Goal: Transaction & Acquisition: Purchase product/service

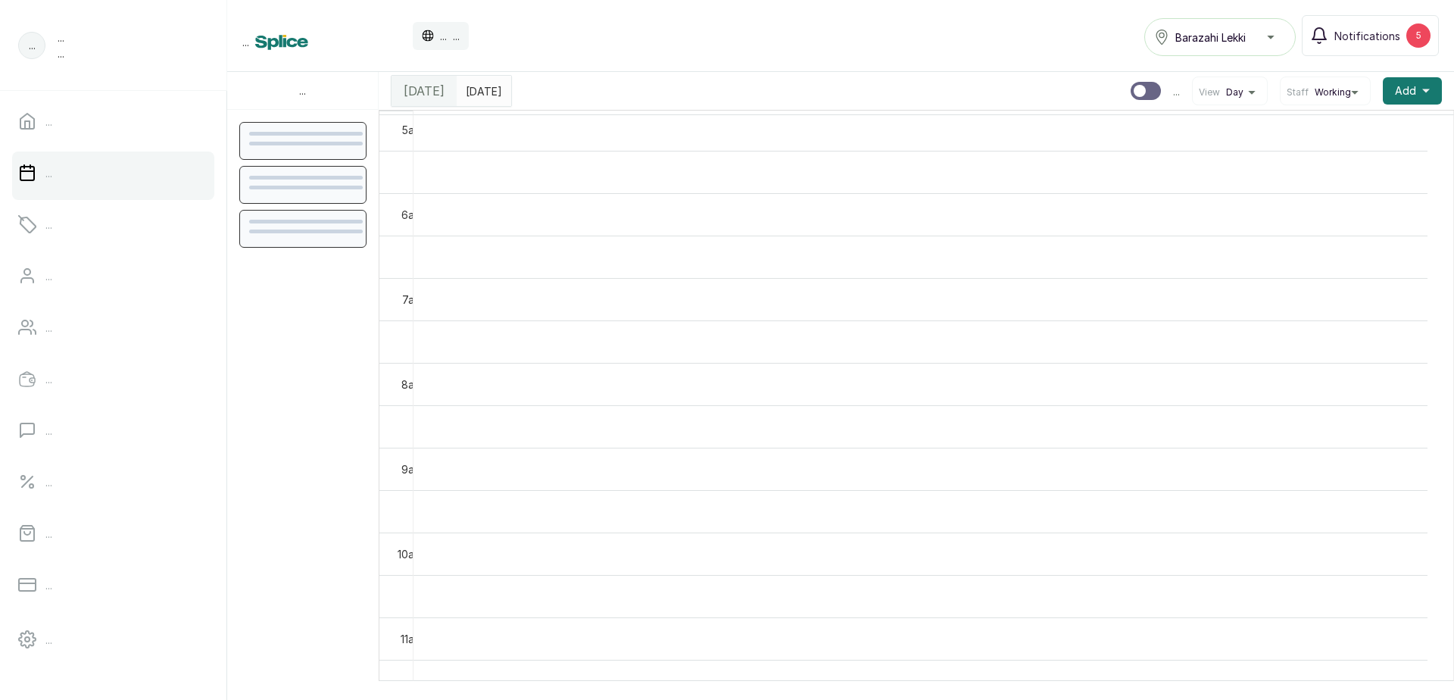
scroll to position [454, 0]
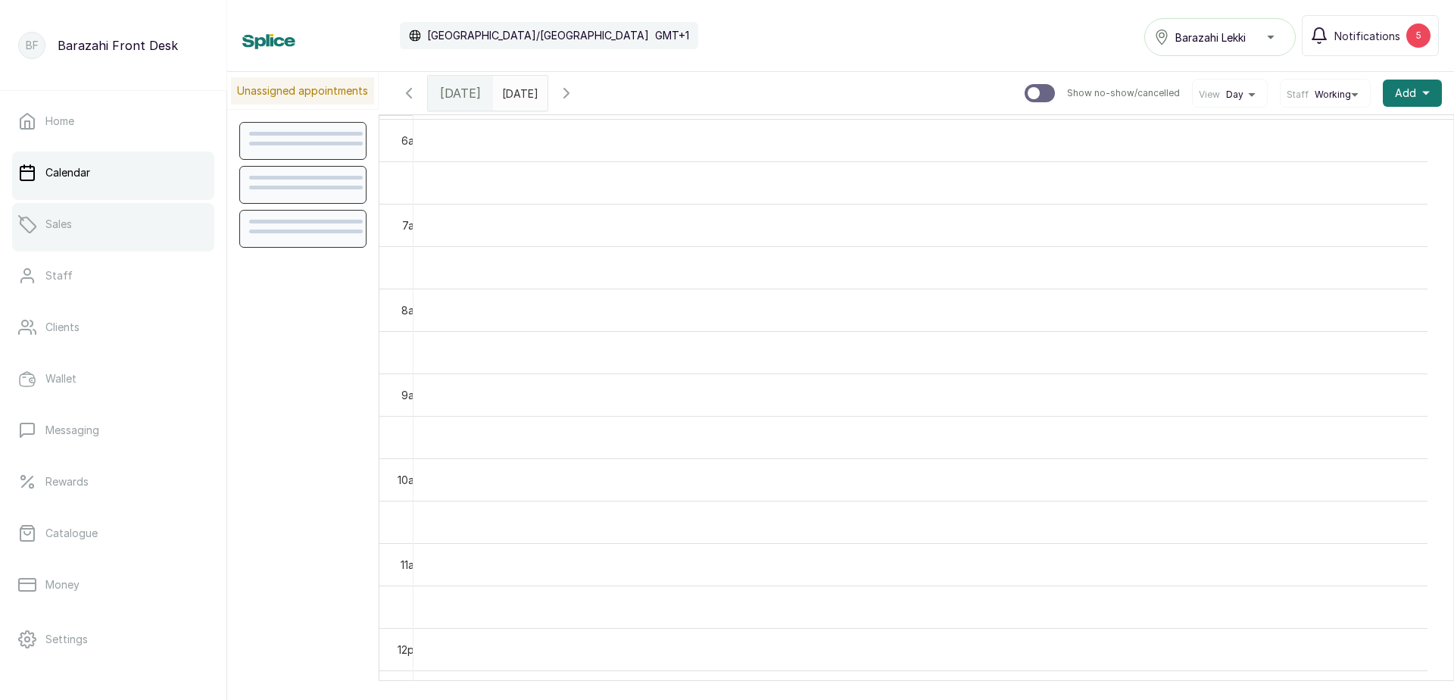
click at [89, 238] on link "Sales" at bounding box center [113, 224] width 202 height 42
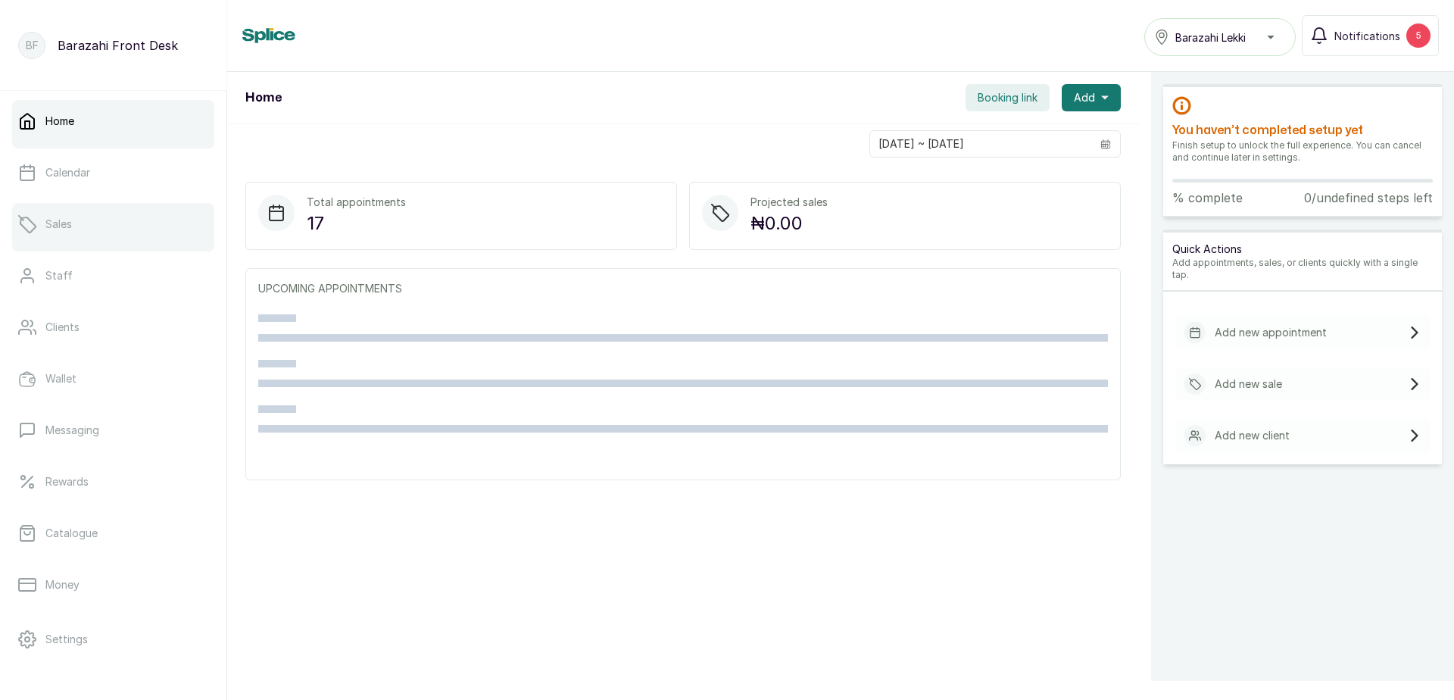
click at [63, 223] on p "Sales" at bounding box center [58, 224] width 26 height 15
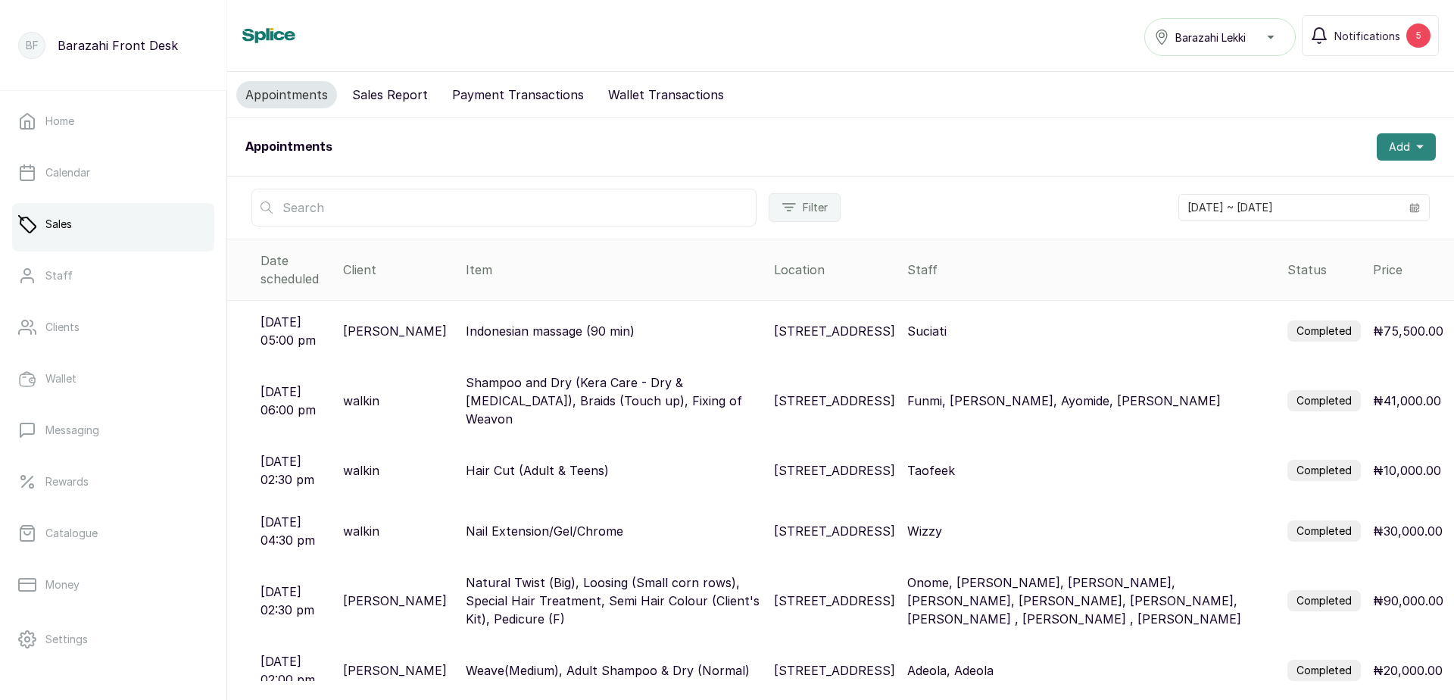
click at [1393, 145] on span "Add" at bounding box center [1398, 146] width 21 height 15
click at [1310, 213] on span "New Sale" at bounding box center [1350, 218] width 145 height 18
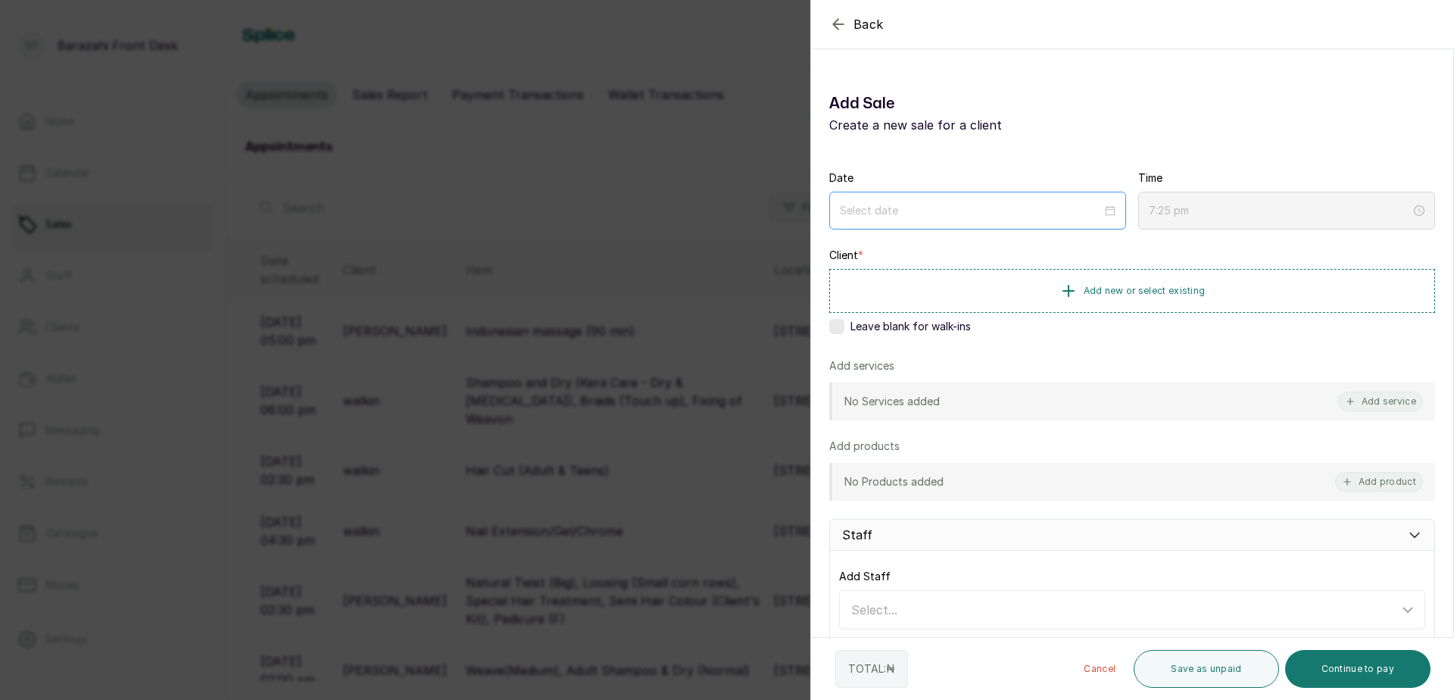
click at [1101, 213] on div at bounding box center [978, 210] width 276 height 17
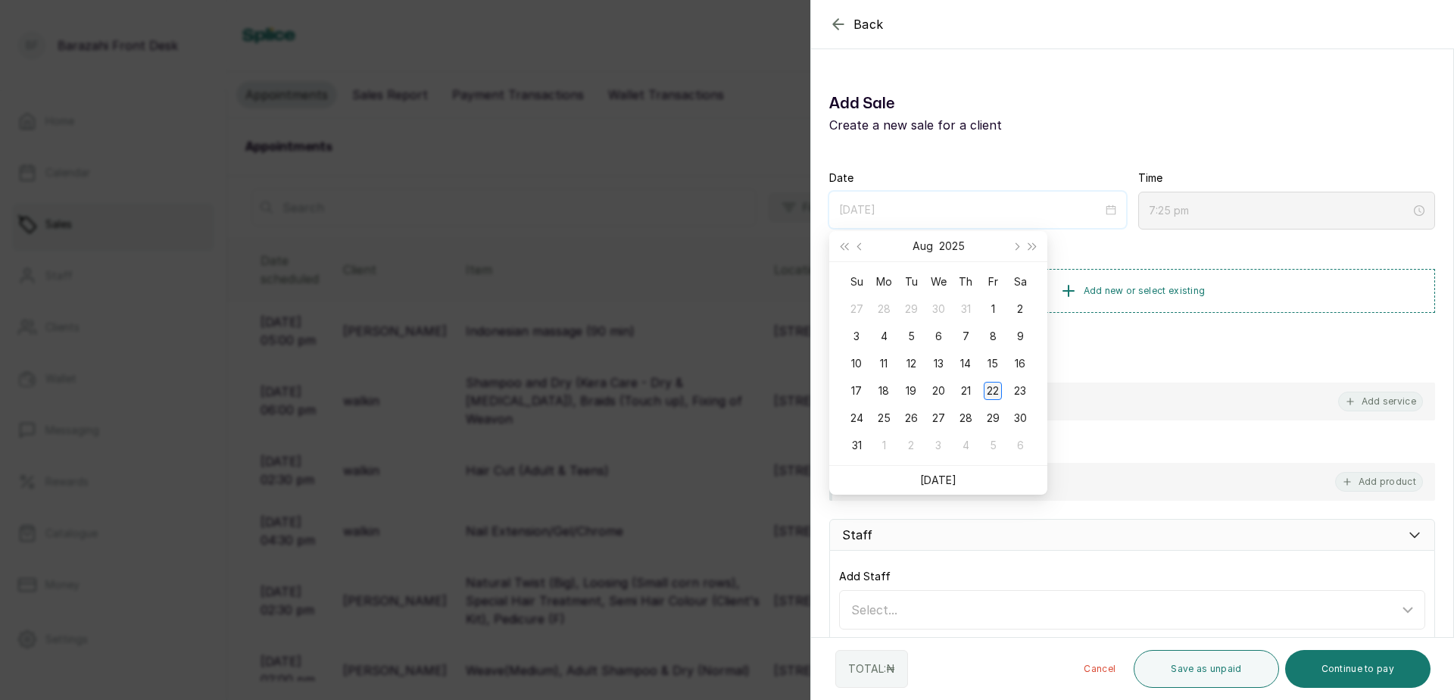
type input "2025/08/22"
click at [986, 385] on div "22" at bounding box center [992, 391] width 18 height 18
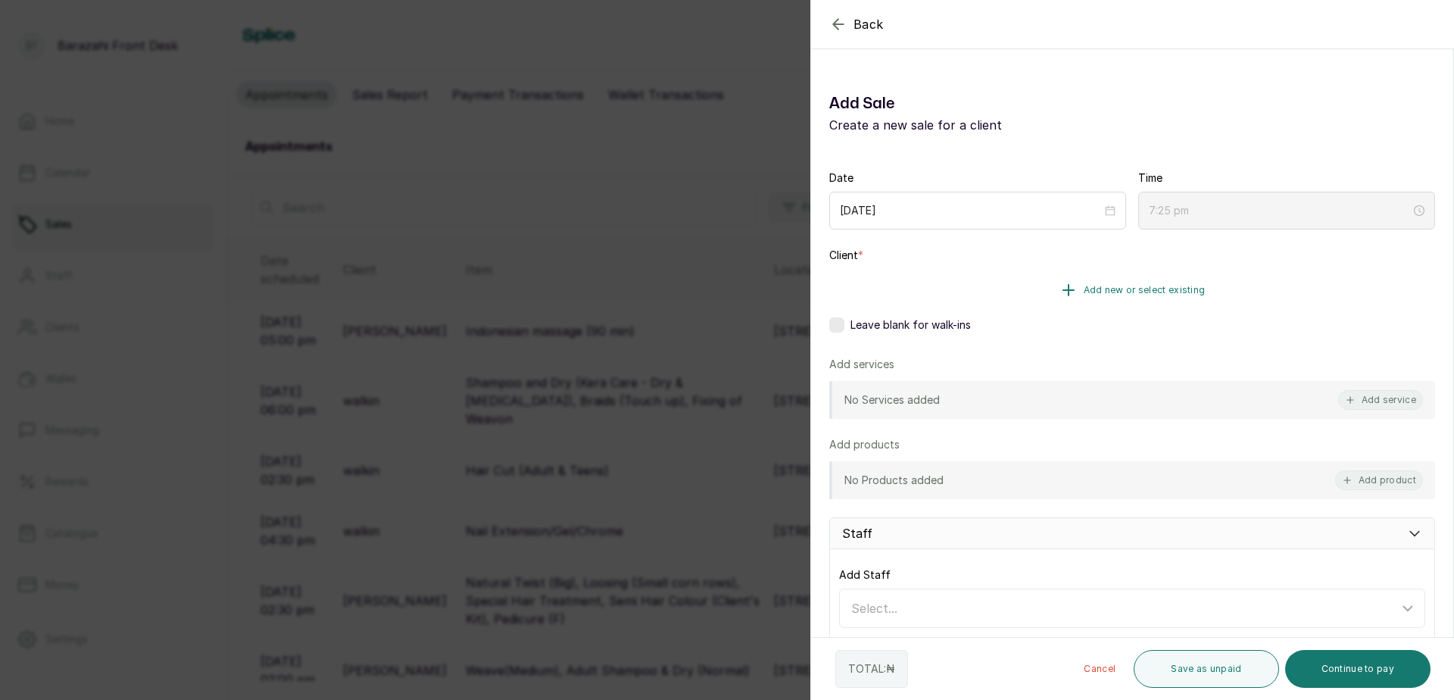
click at [1083, 287] on span "Add new or select existing" at bounding box center [1144, 290] width 122 height 12
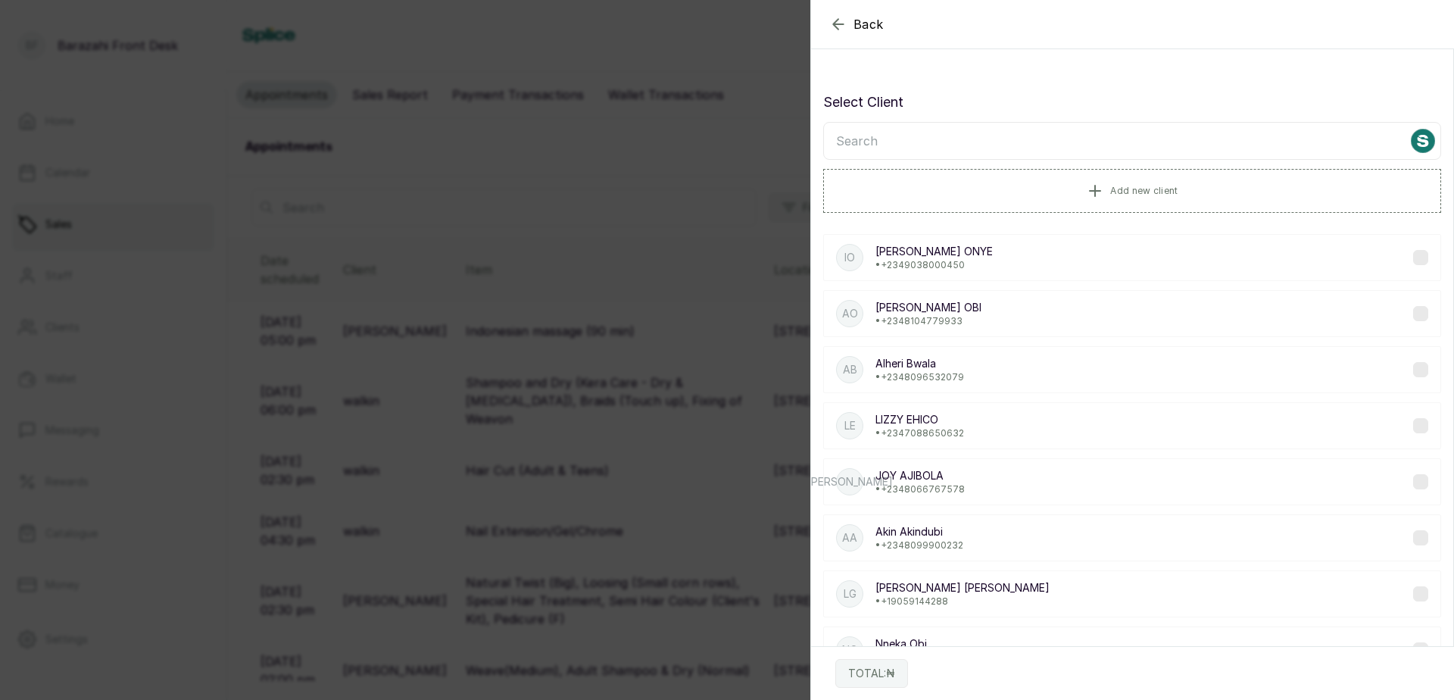
click at [840, 22] on icon "button" at bounding box center [838, 24] width 18 height 18
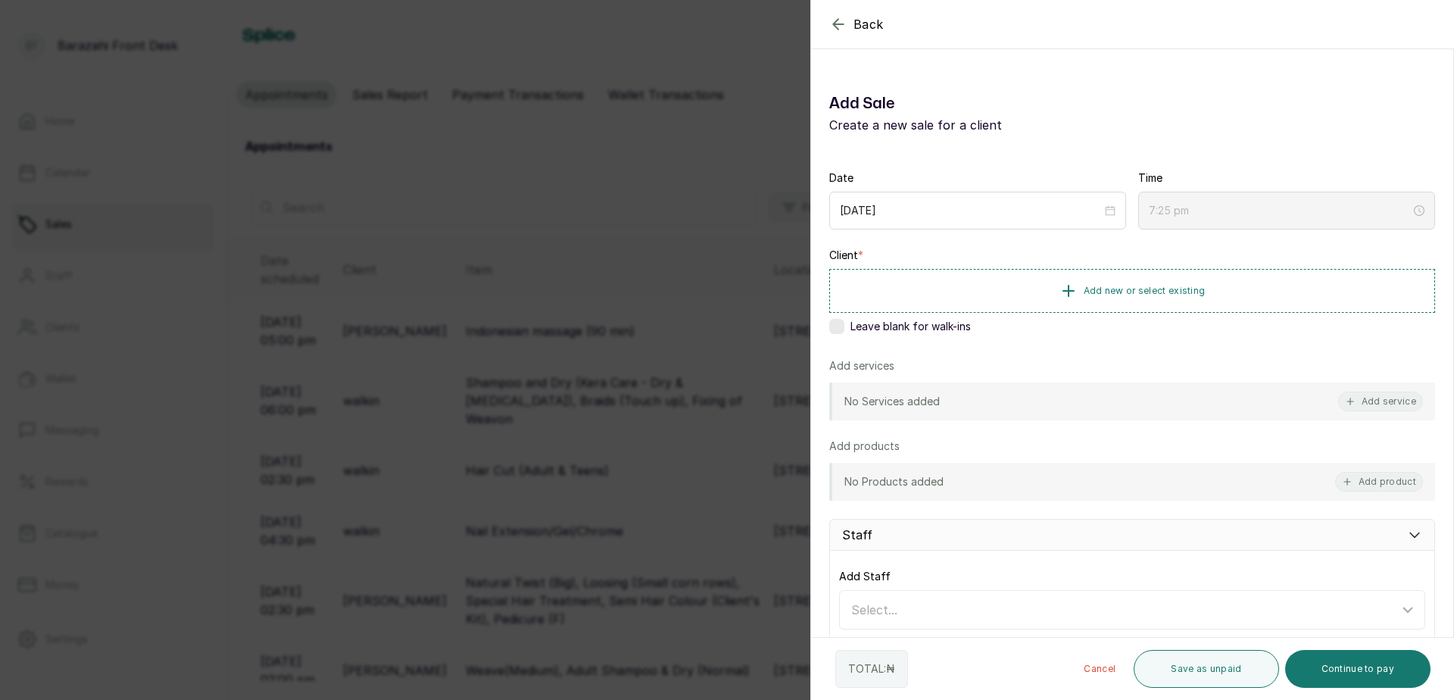
click at [834, 325] on label at bounding box center [836, 326] width 15 height 15
click at [1363, 398] on button "Add service" at bounding box center [1380, 401] width 85 height 20
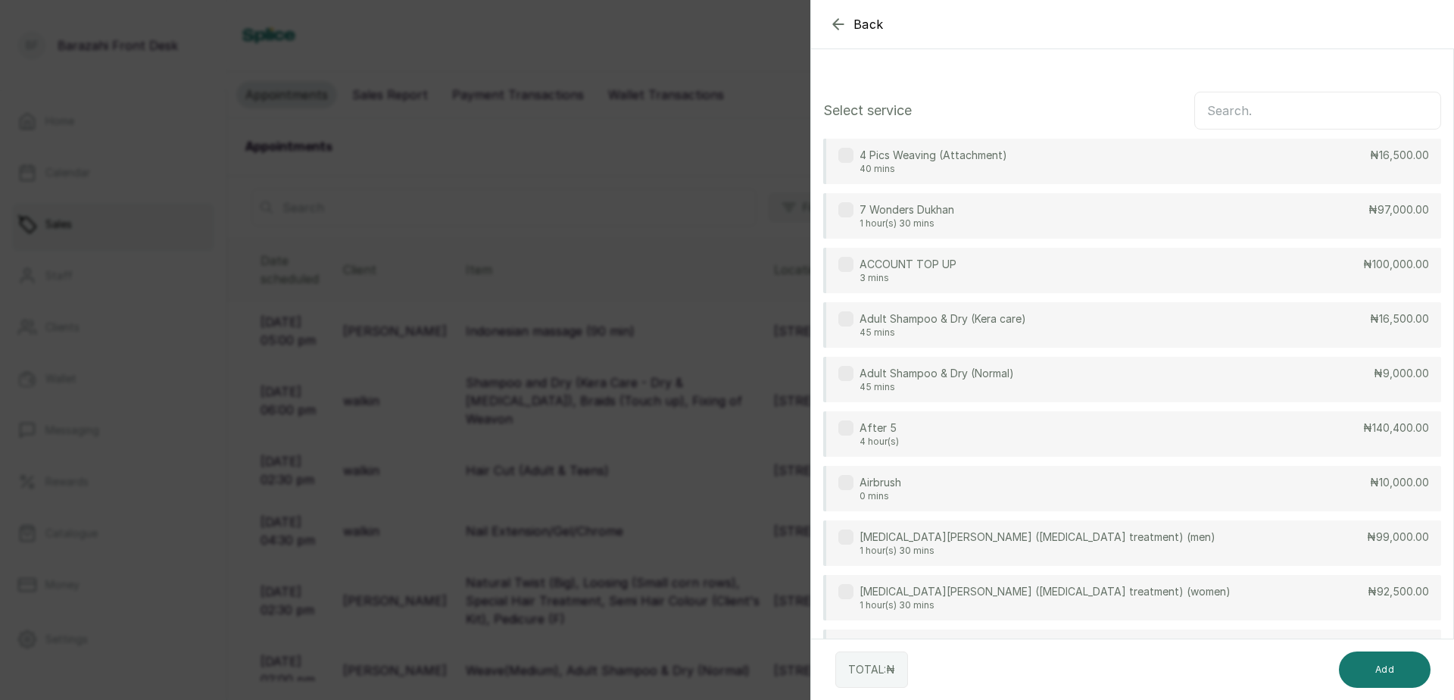
click at [1251, 115] on input "text" at bounding box center [1317, 111] width 247 height 38
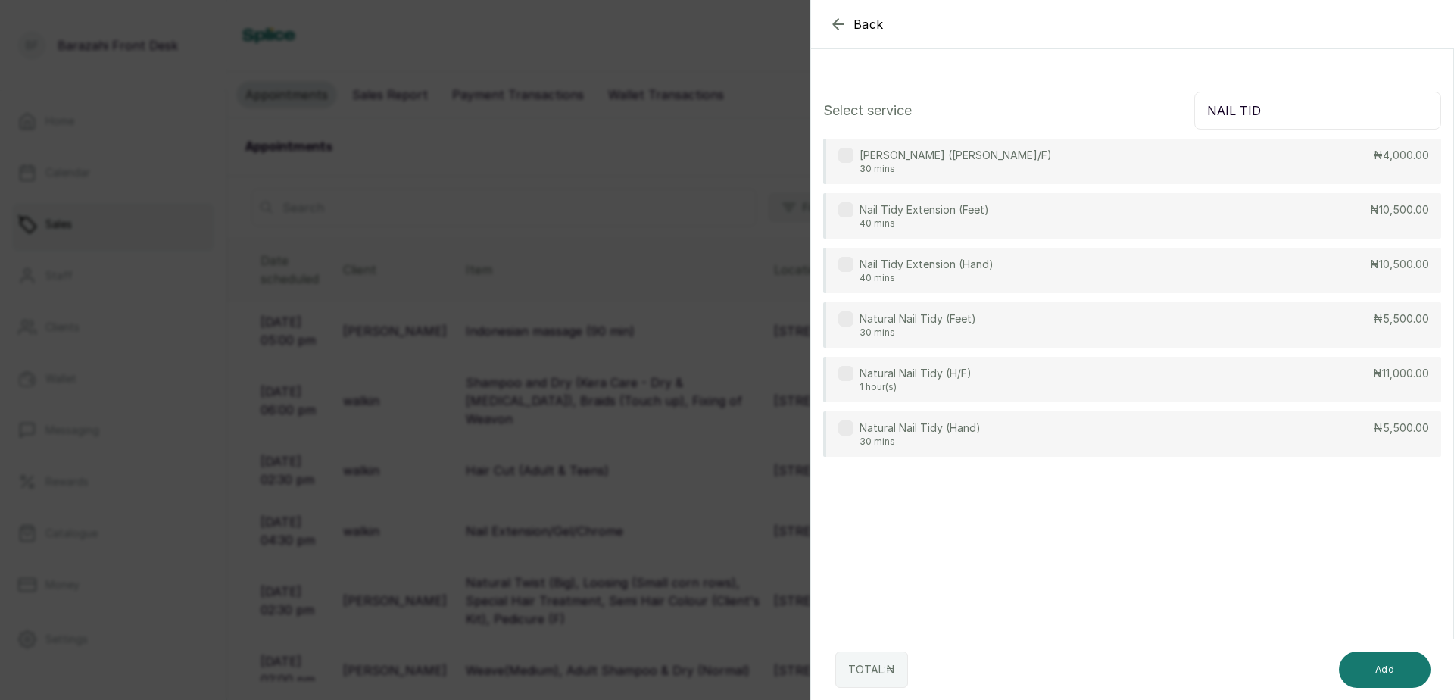
type input "NAIL TID"
click at [1298, 319] on div "Natural Nail Tidy (Feet) 30 mins ₦5,500.00" at bounding box center [1132, 324] width 618 height 45
click at [1407, 674] on button "Add" at bounding box center [1384, 669] width 92 height 36
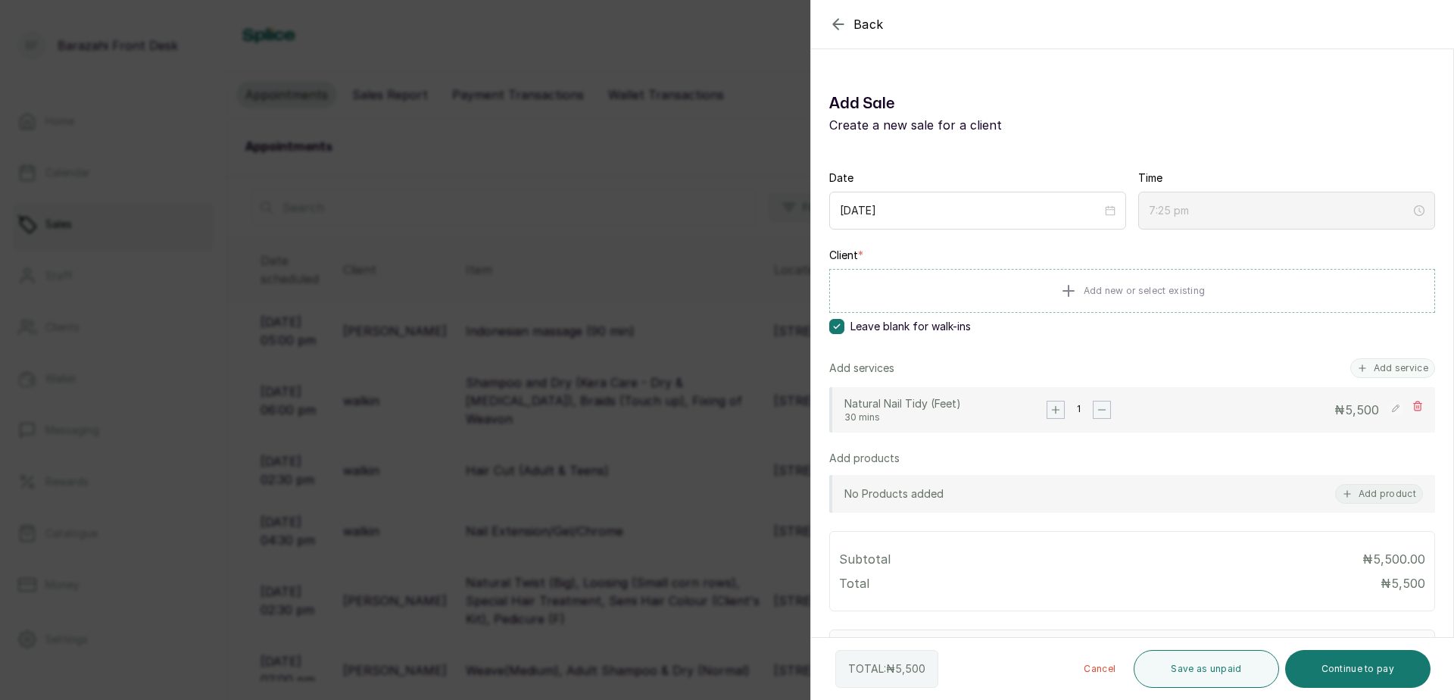
scroll to position [227, 0]
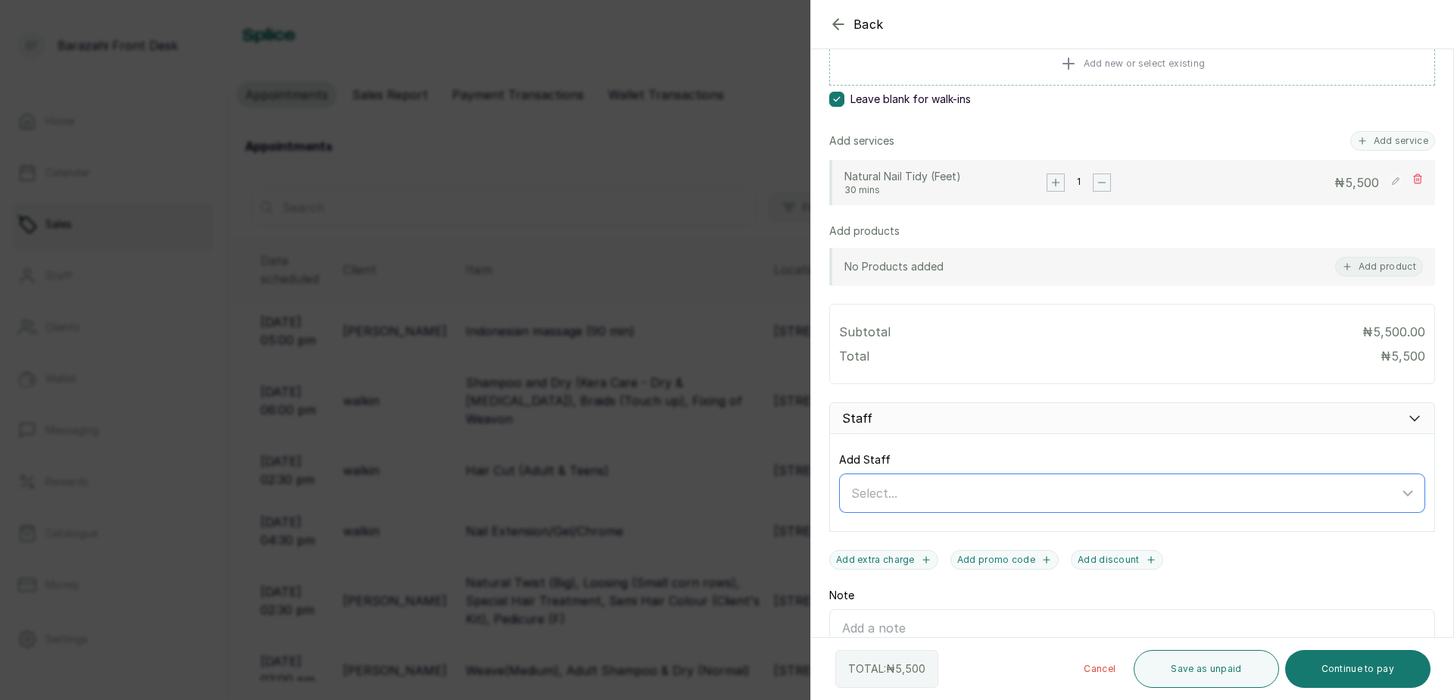
click at [987, 490] on div "Select..." at bounding box center [1124, 493] width 547 height 18
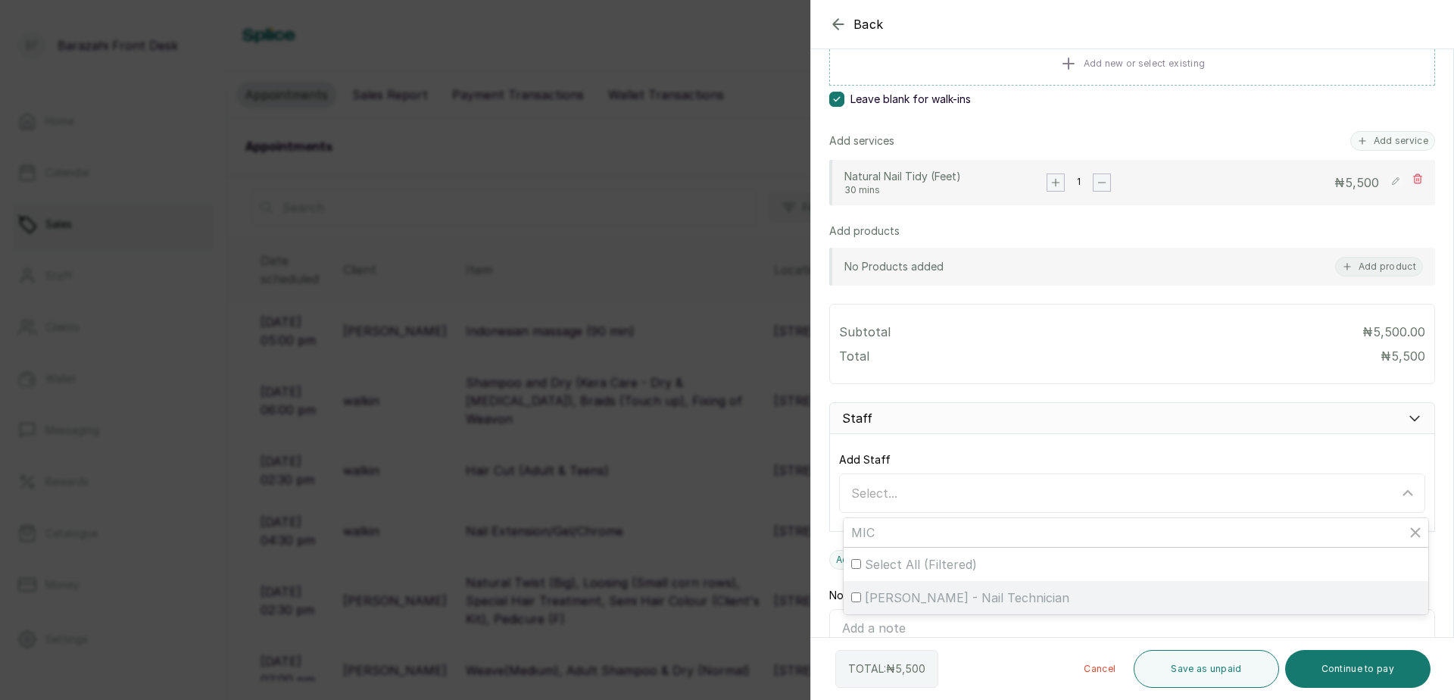
type input "MIC"
click at [961, 592] on span "Michael Uduefe - Nail Technician" at bounding box center [967, 597] width 204 height 18
click at [861, 592] on input "Michael Uduefe - Nail Technician" at bounding box center [856, 597] width 10 height 10
checkbox input "true"
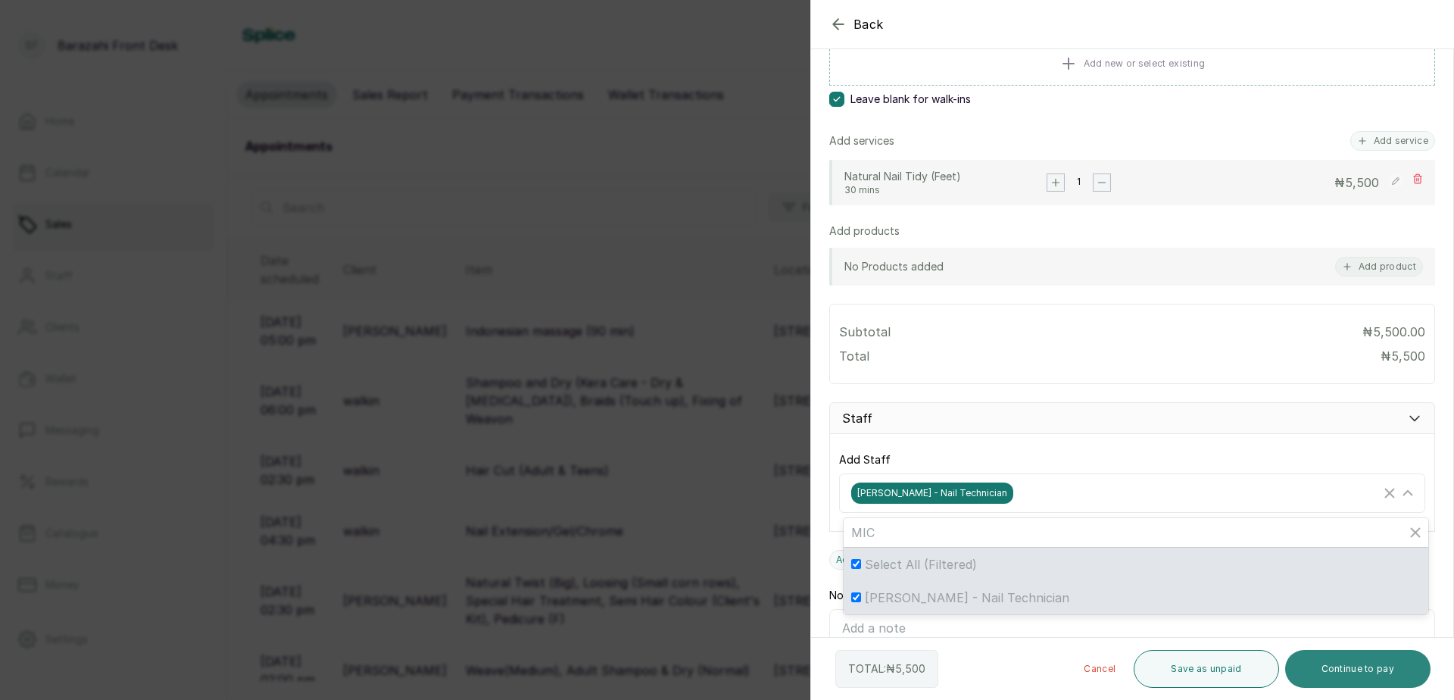
click at [1362, 668] on button "Continue to pay" at bounding box center [1358, 669] width 146 height 38
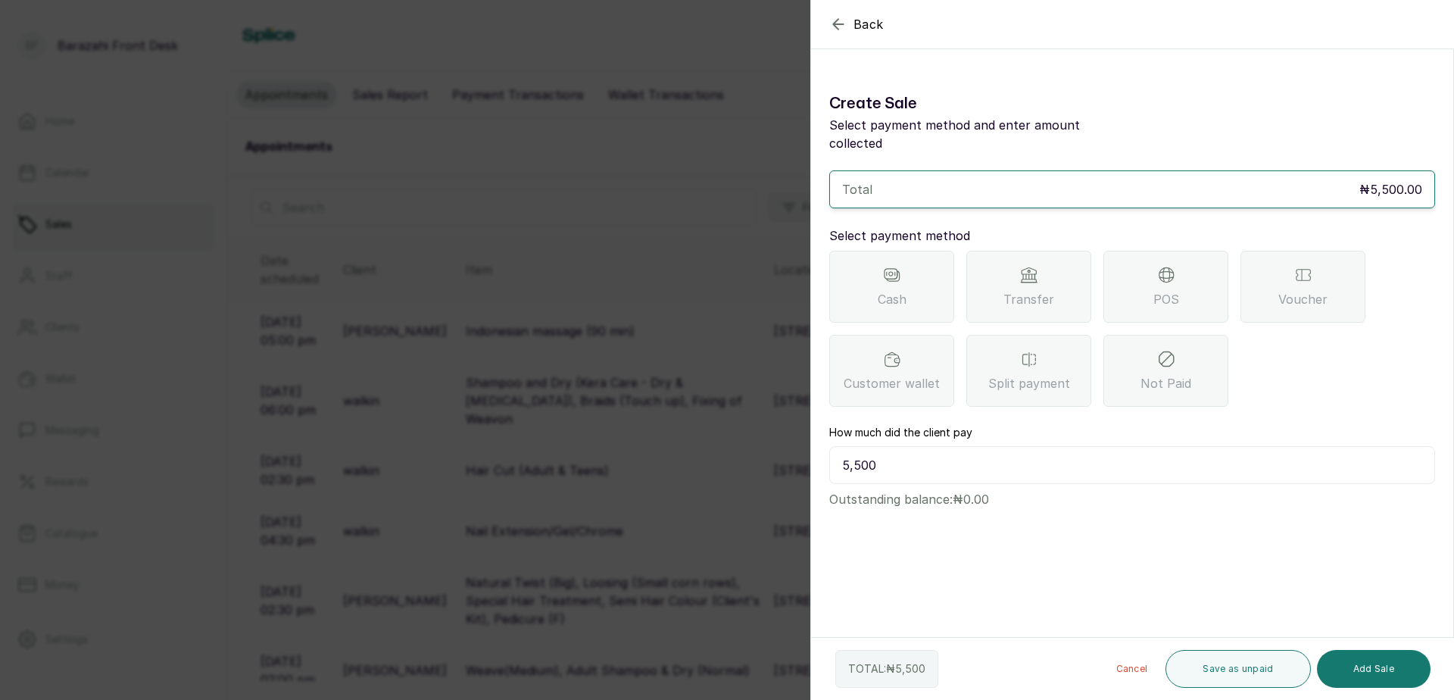
scroll to position [0, 0]
click at [1134, 268] on div "POS" at bounding box center [1165, 287] width 125 height 72
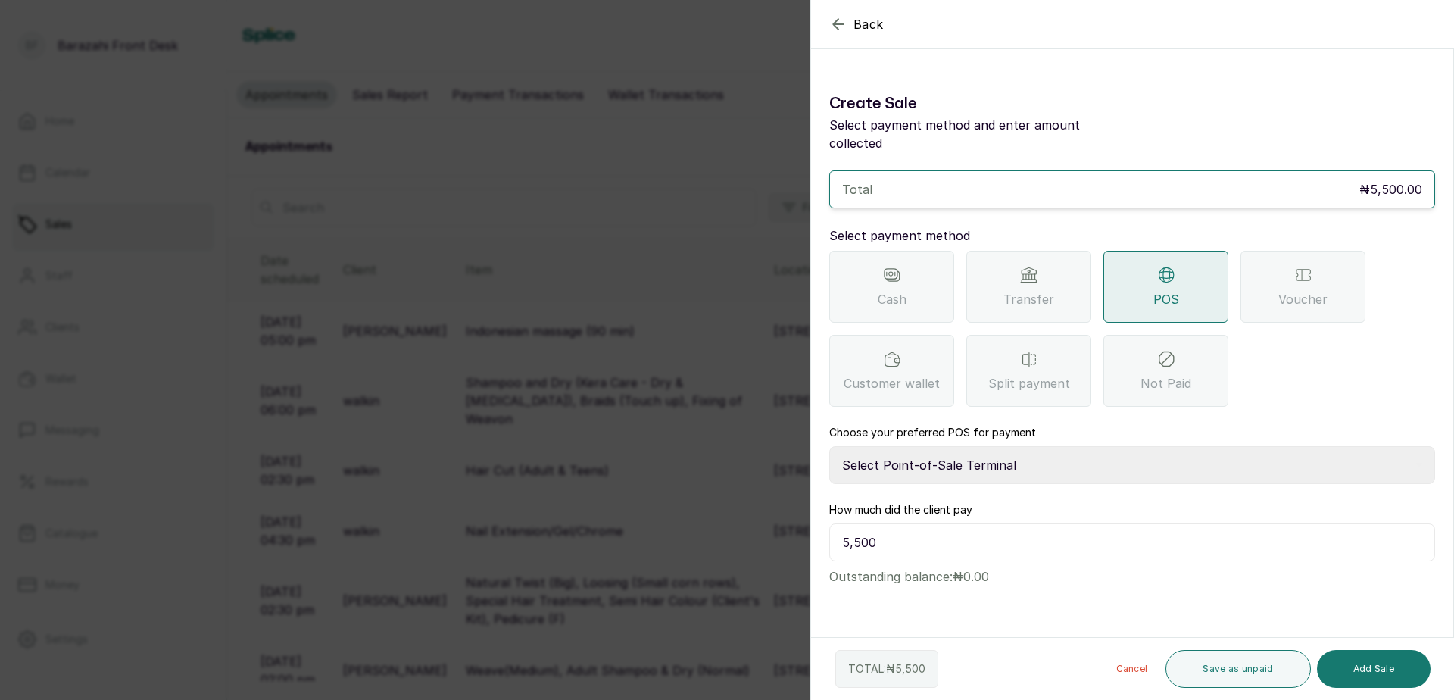
click at [961, 446] on select "Select Point-of-Sale Terminal Paystack POS Paystack-Titan Access POS Access Ban…" at bounding box center [1132, 465] width 606 height 38
select select "4d1b21be-96f6-4525-8484-90dd038af117"
click at [829, 446] on select "Select Point-of-Sale Terminal Paystack POS Paystack-Titan Access POS Access Ban…" at bounding box center [1132, 465] width 606 height 38
click at [1372, 677] on button "Add Sale" at bounding box center [1374, 669] width 114 height 38
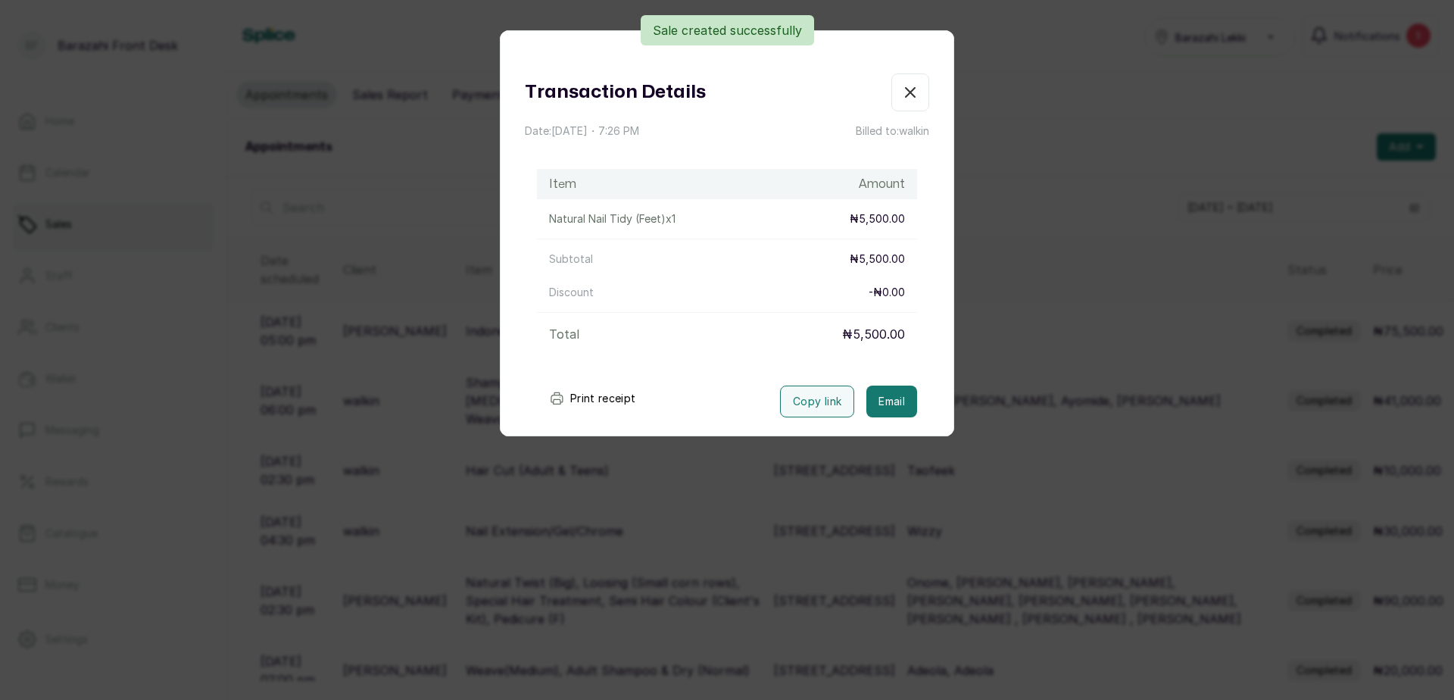
click at [609, 396] on button "Print receipt" at bounding box center [592, 398] width 111 height 30
click at [908, 86] on button "Completed" at bounding box center [910, 92] width 38 height 38
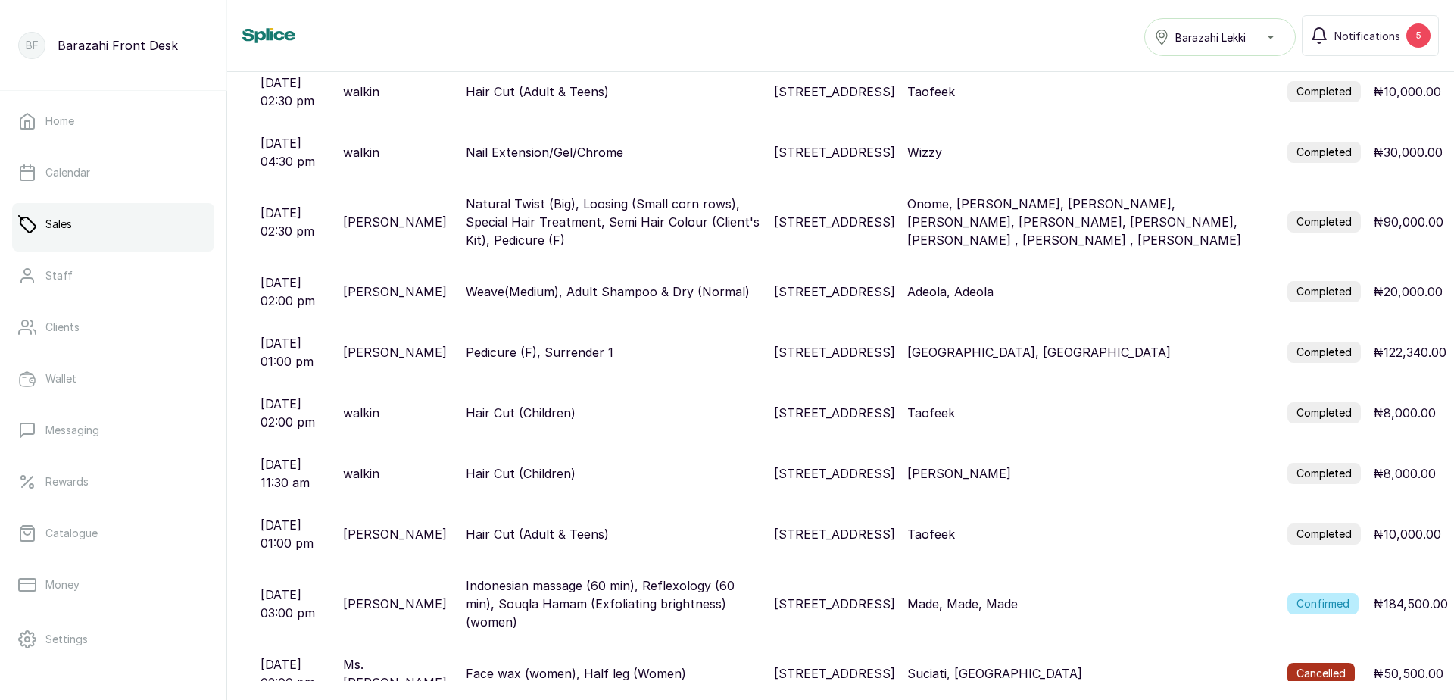
scroll to position [454, 0]
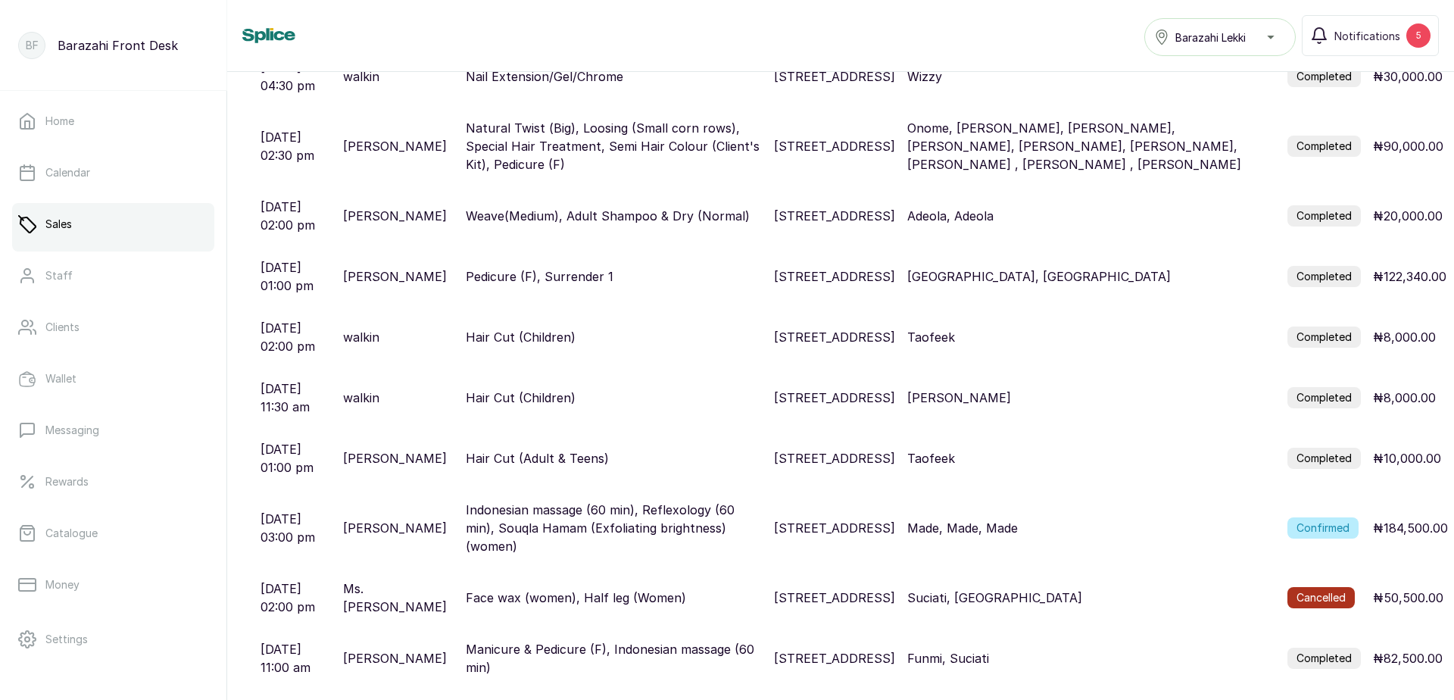
click at [1323, 517] on label "Confirmed" at bounding box center [1322, 527] width 71 height 21
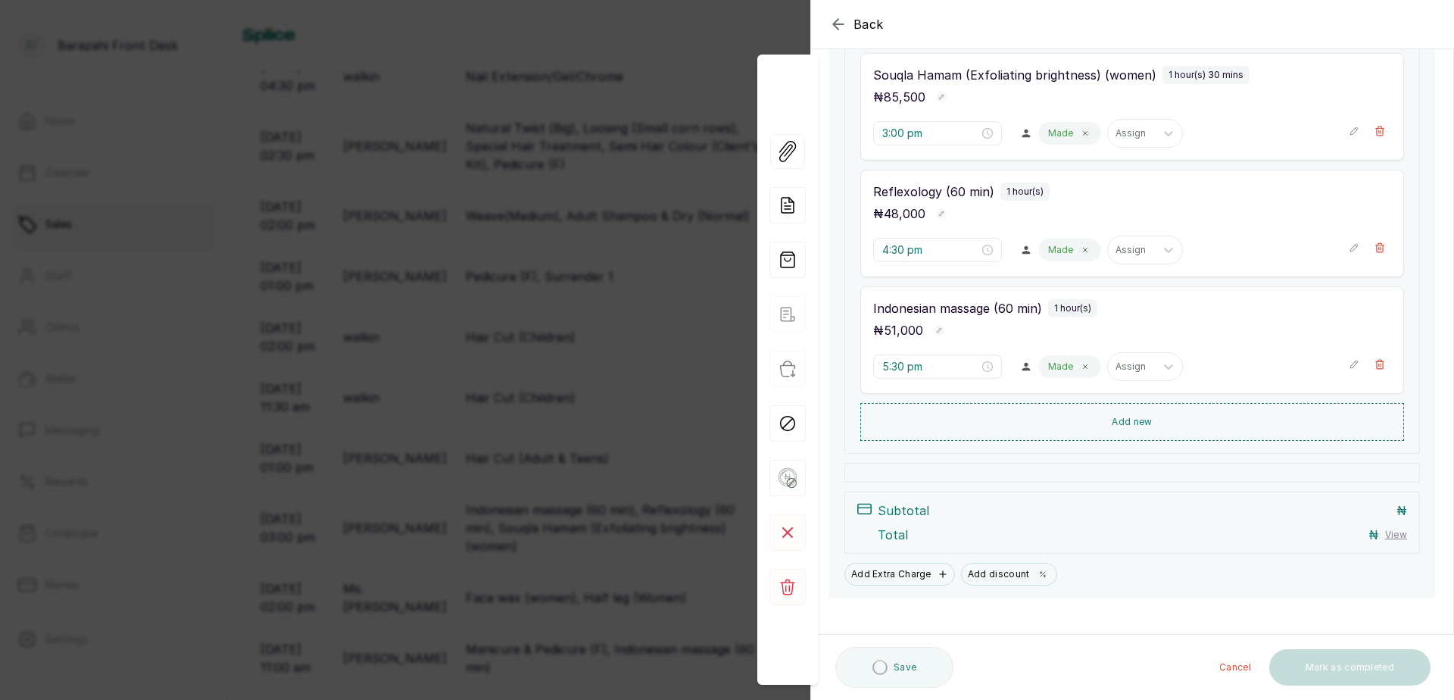
scroll to position [273, 0]
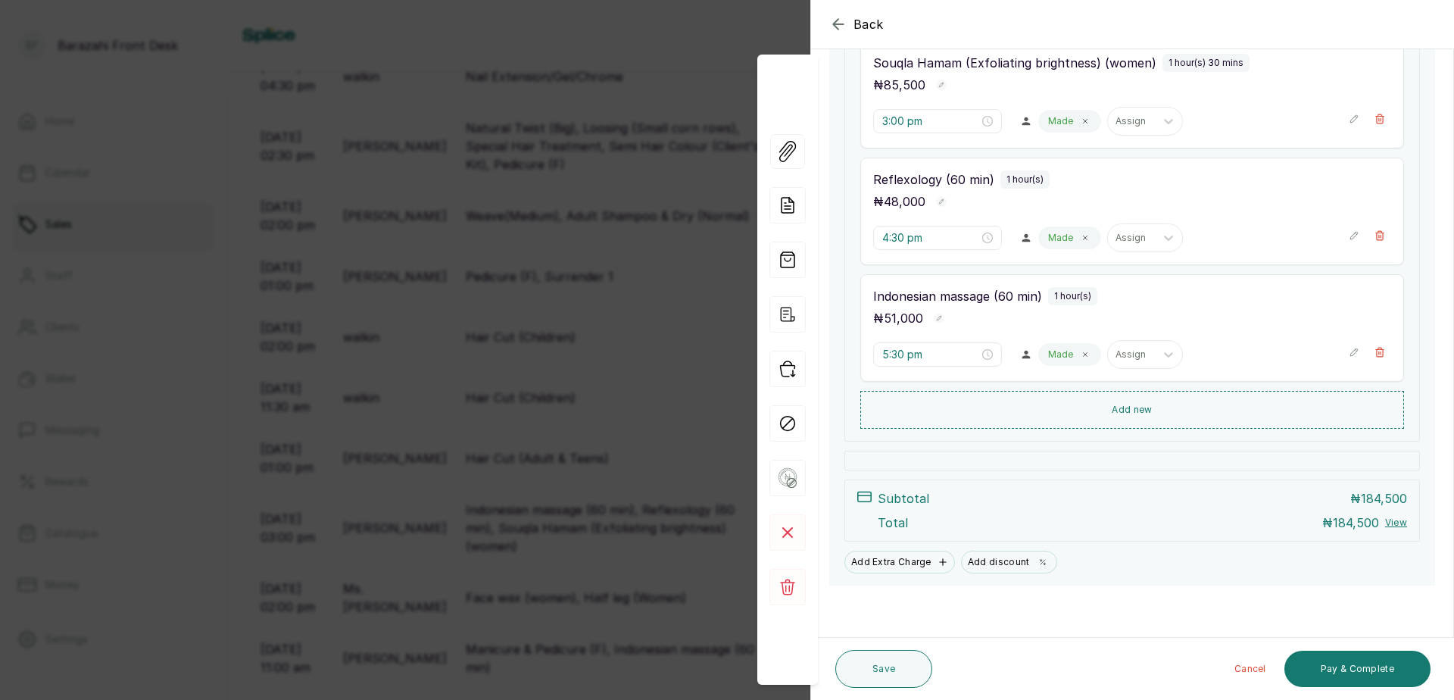
click at [1055, 353] on p "Made" at bounding box center [1060, 354] width 25 height 12
click at [1081, 357] on icon at bounding box center [1085, 355] width 8 height 8
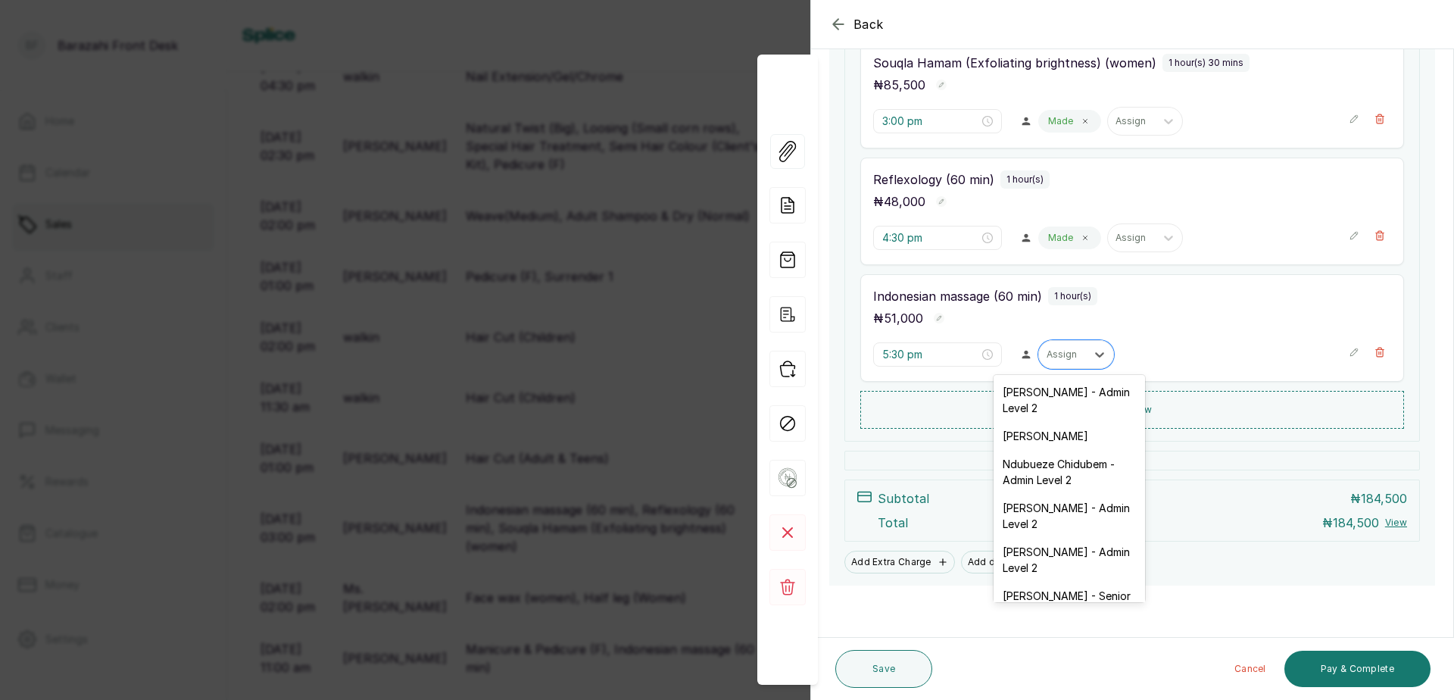
click at [1086, 357] on div at bounding box center [1099, 354] width 27 height 27
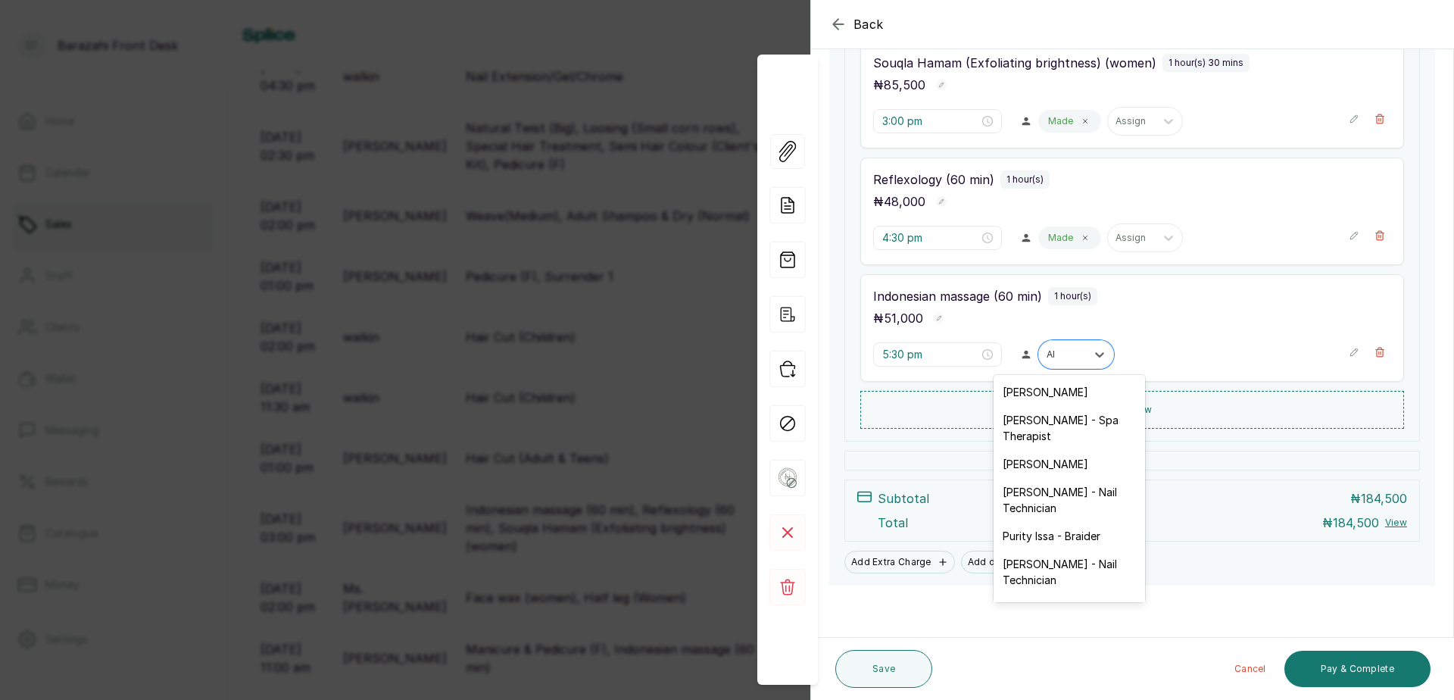
type input "AIS"
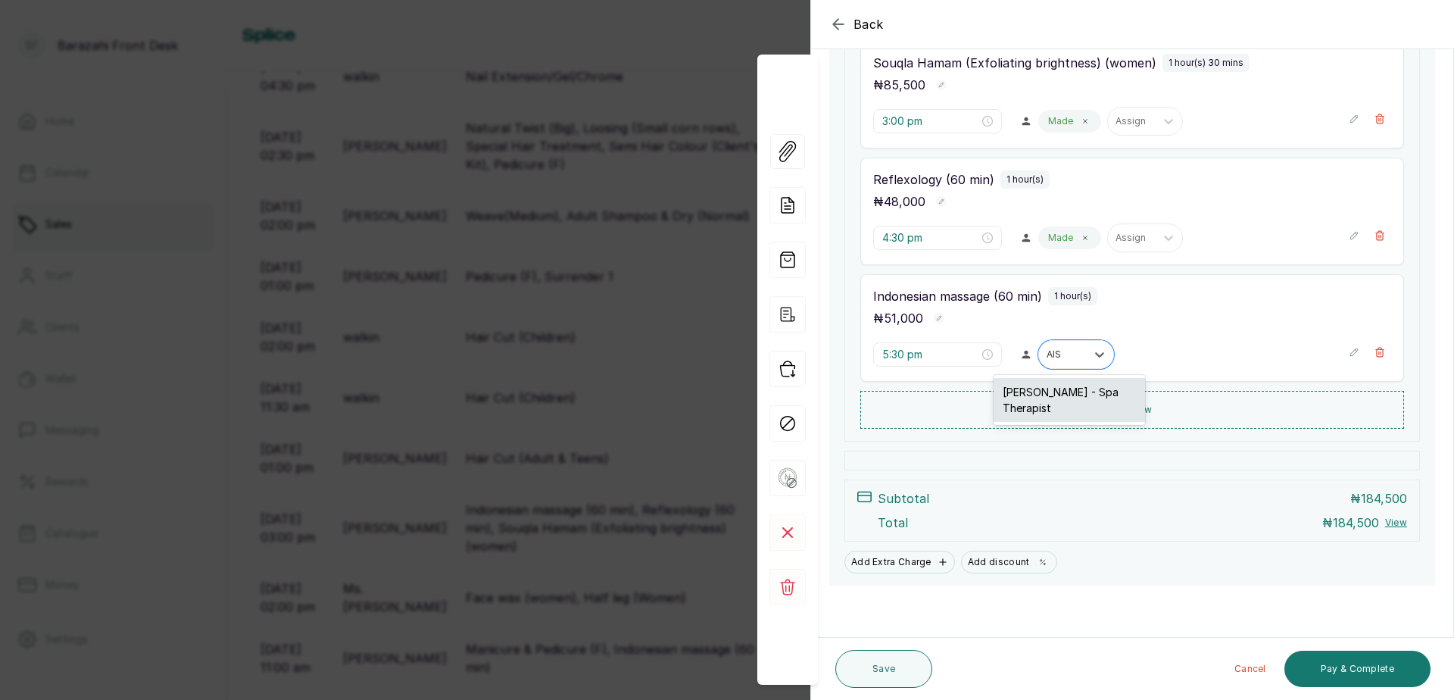
click at [1073, 395] on div "Aisha Usman - Spa Therapist" at bounding box center [1068, 400] width 151 height 44
click at [1354, 672] on button "Pay & Complete" at bounding box center [1357, 668] width 146 height 36
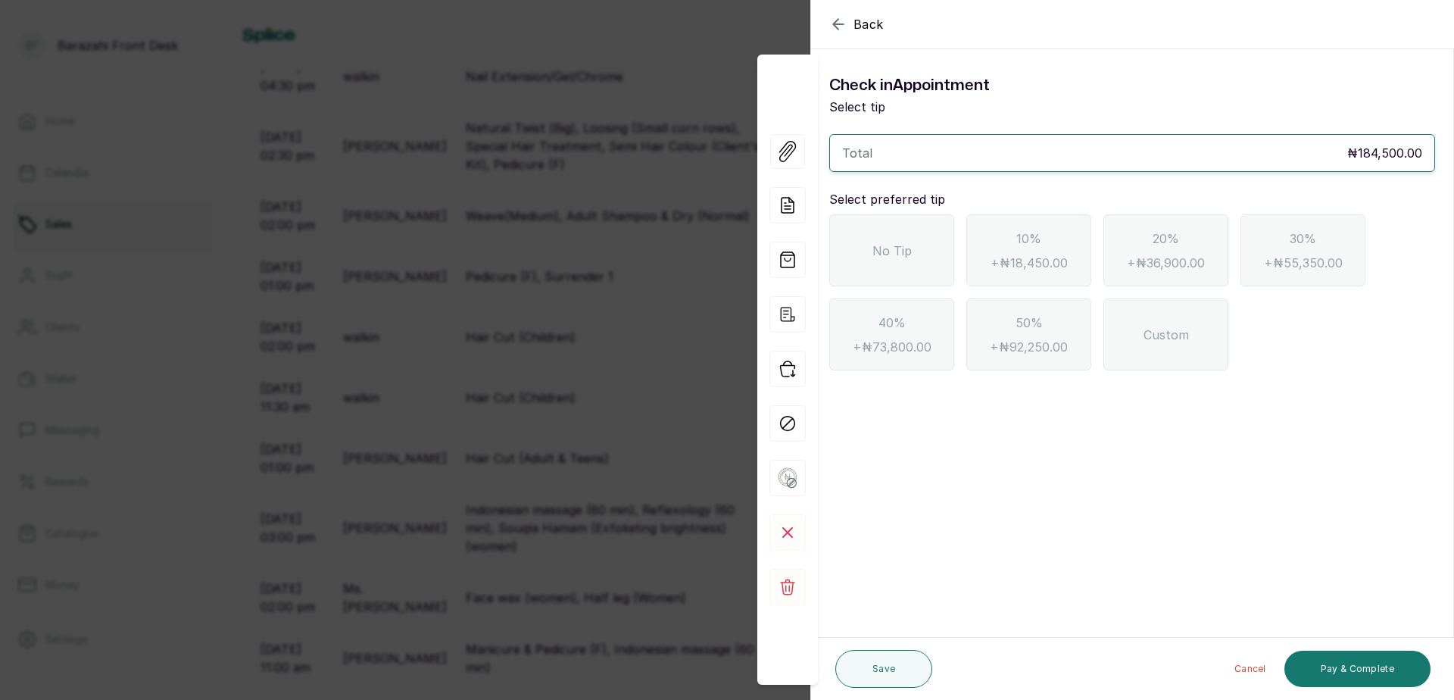
scroll to position [0, 0]
click at [886, 253] on span "No Tip" at bounding box center [891, 251] width 39 height 18
click at [1368, 665] on button "Pay & Complete" at bounding box center [1357, 668] width 146 height 36
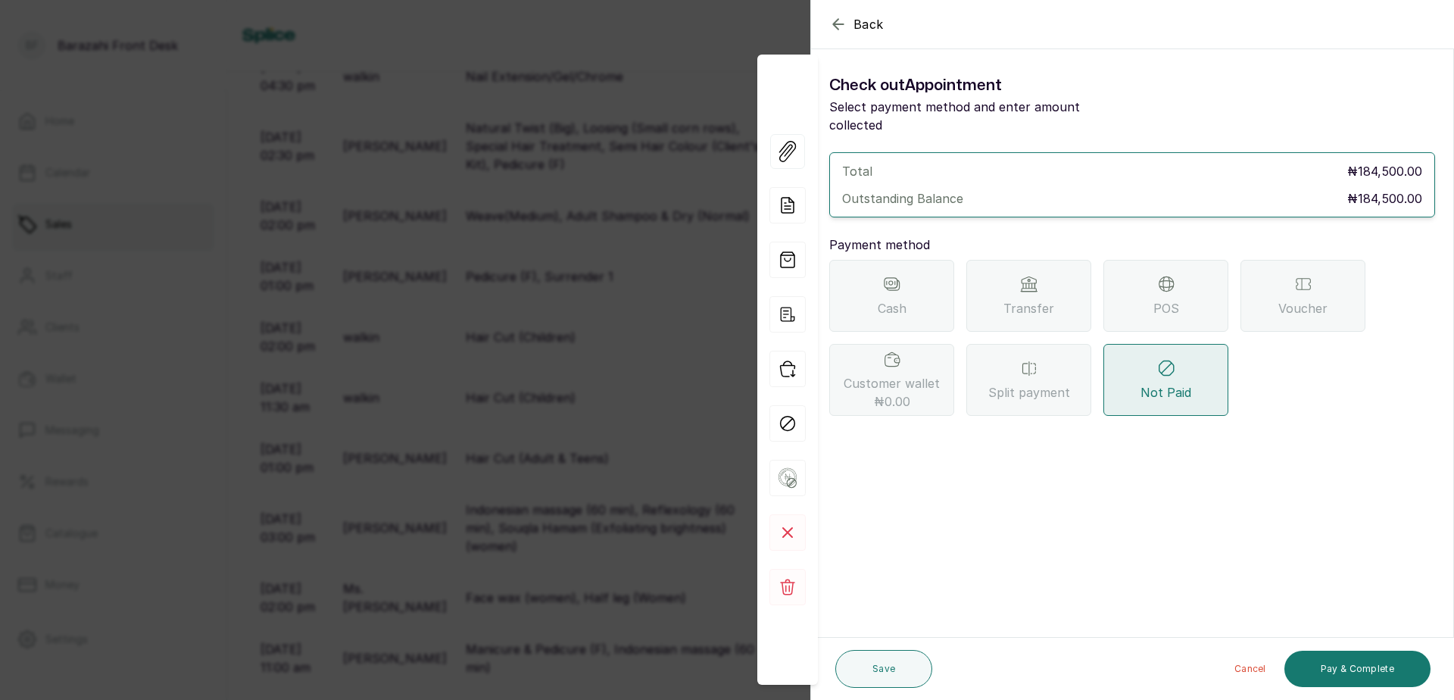
click at [1146, 277] on div "POS" at bounding box center [1165, 296] width 125 height 72
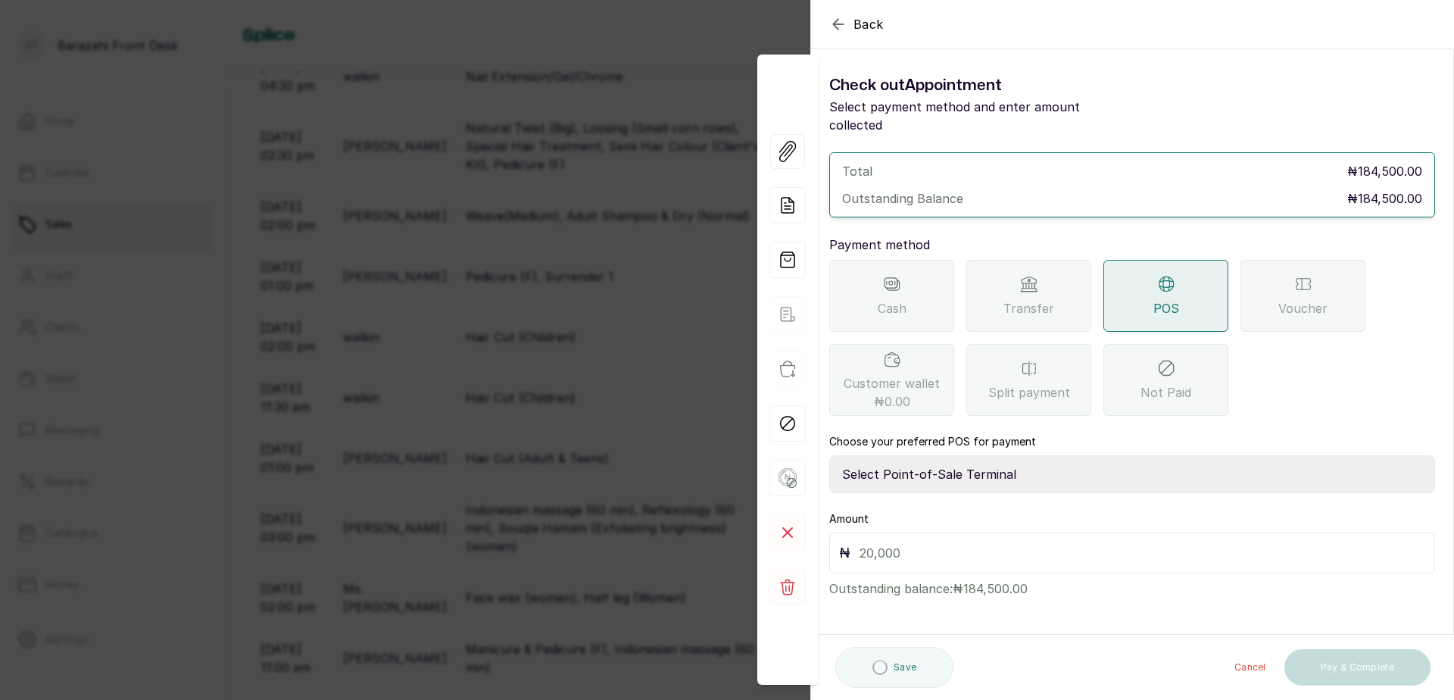
click at [968, 457] on select "Select Point-of-Sale Terminal Paystack POS Paystack-Titan Access POS Access Ban…" at bounding box center [1132, 474] width 606 height 38
select select "4d1b21be-96f6-4525-8484-90dd038af117"
click at [829, 455] on select "Select Point-of-Sale Terminal Paystack POS Paystack-Titan Access POS Access Ban…" at bounding box center [1132, 474] width 606 height 38
click at [899, 542] on input "text" at bounding box center [1142, 552] width 566 height 21
type input "184,500"
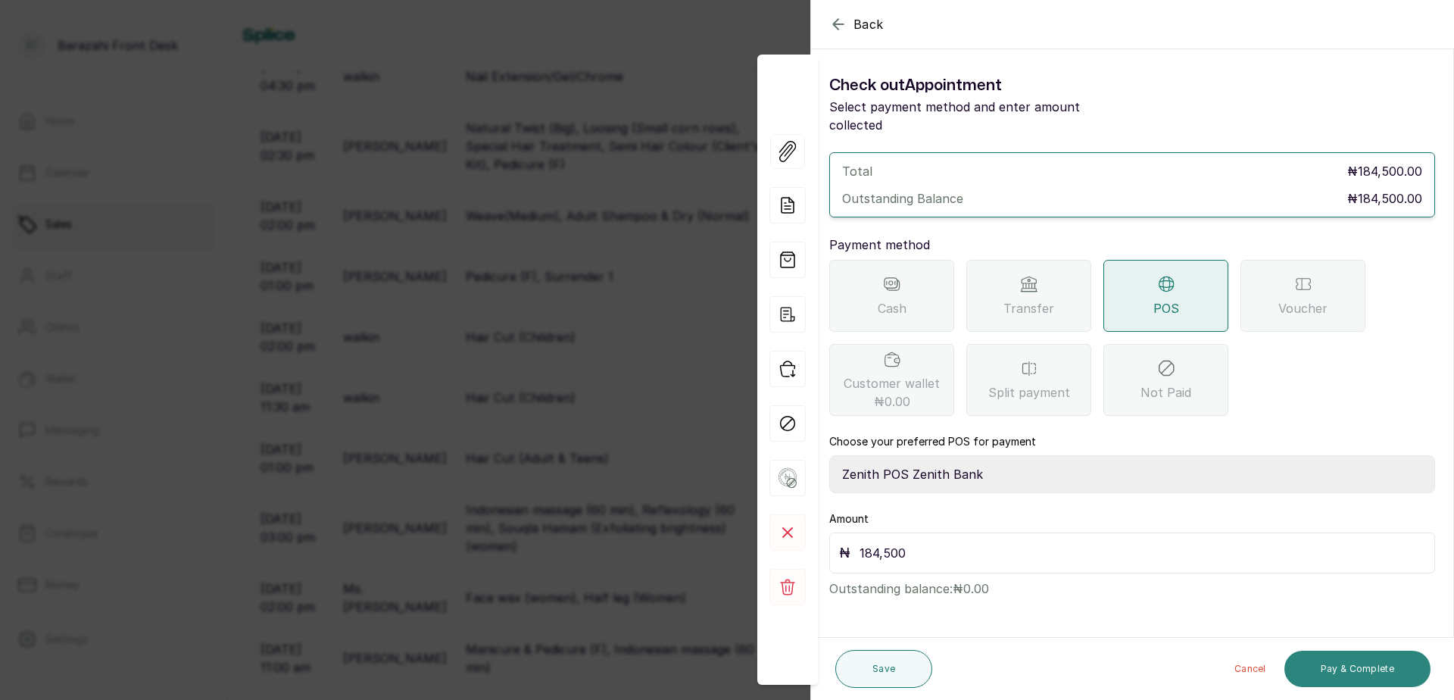
click at [1367, 667] on button "Pay & Complete" at bounding box center [1357, 668] width 146 height 36
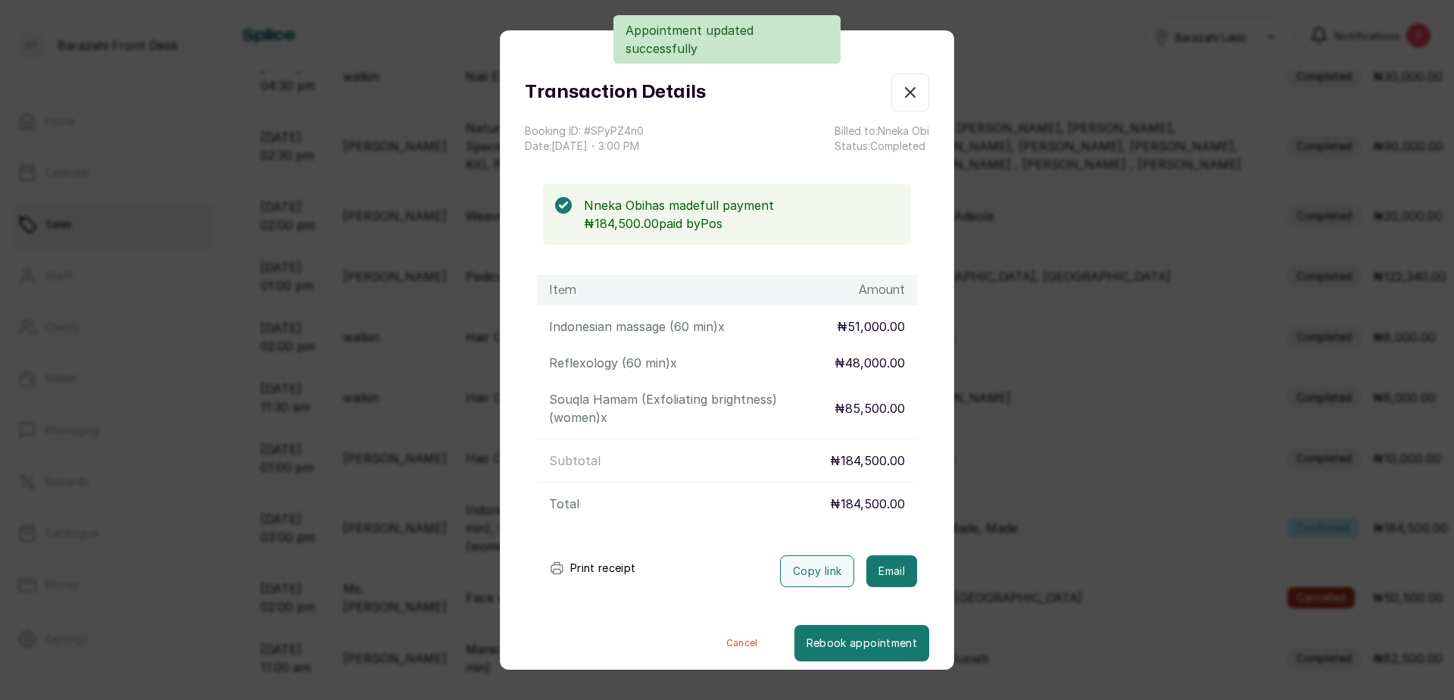
click at [601, 569] on button "Print receipt" at bounding box center [592, 568] width 111 height 30
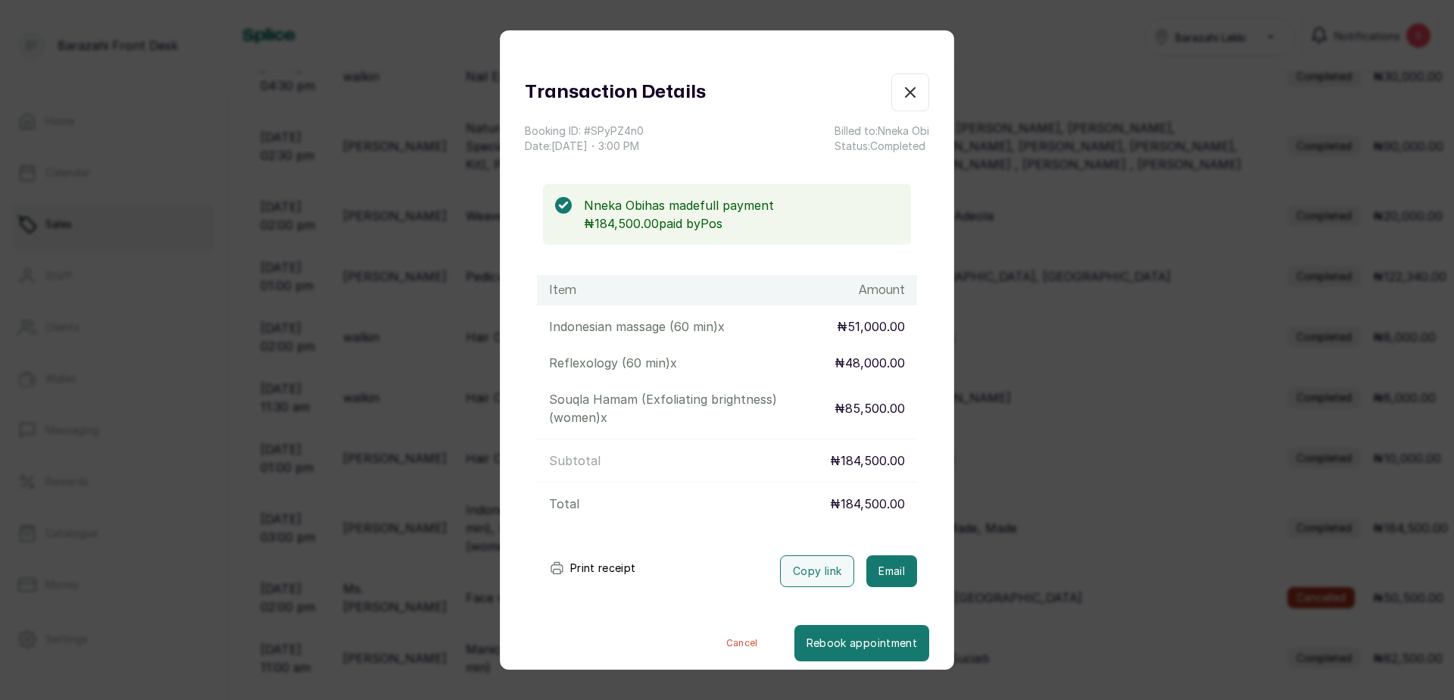
click at [901, 96] on icon "button" at bounding box center [910, 92] width 18 height 18
